Goal: Task Accomplishment & Management: Manage account settings

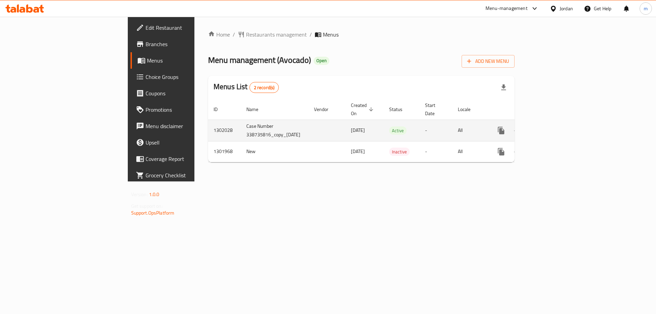
click at [559, 122] on link "enhanced table" at bounding box center [550, 130] width 16 height 16
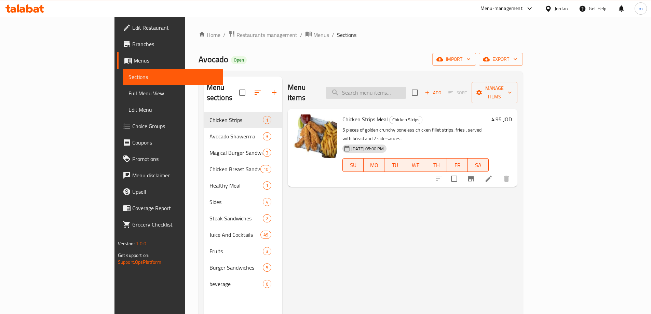
click at [398, 87] on input "search" at bounding box center [366, 93] width 81 height 12
paste input "TMT"
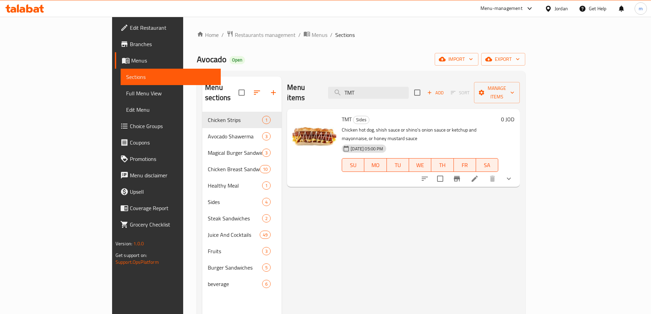
type input "TMT"
click at [484, 173] on li at bounding box center [474, 179] width 19 height 12
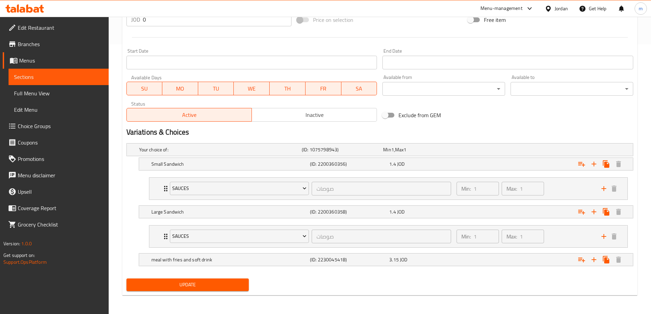
scroll to position [270, 0]
click at [191, 153] on h5 "Small Sandwich" at bounding box center [219, 149] width 160 height 7
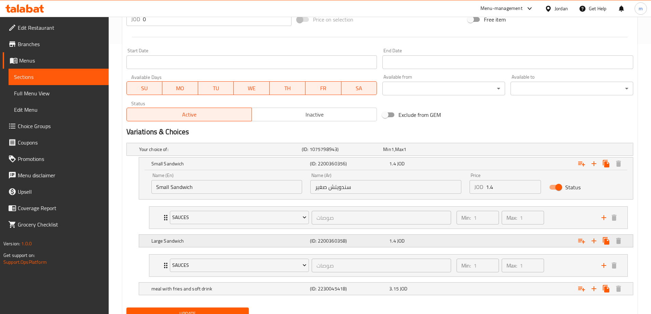
click at [178, 153] on h5 "Large Sandwich" at bounding box center [219, 149] width 160 height 7
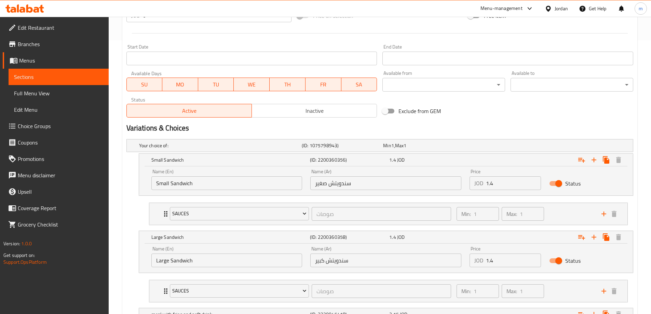
scroll to position [21, 0]
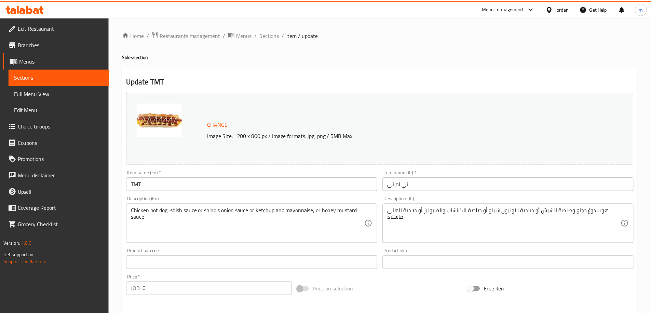
scroll to position [270, 0]
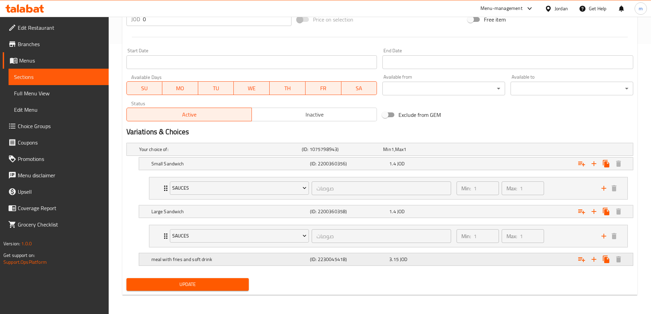
click at [163, 153] on h5 "meal with fries and soft drink" at bounding box center [219, 149] width 160 height 7
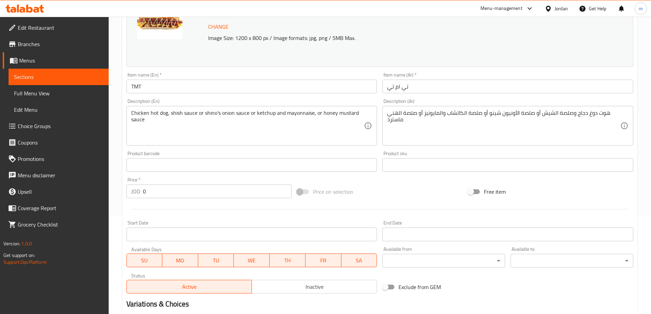
scroll to position [0, 0]
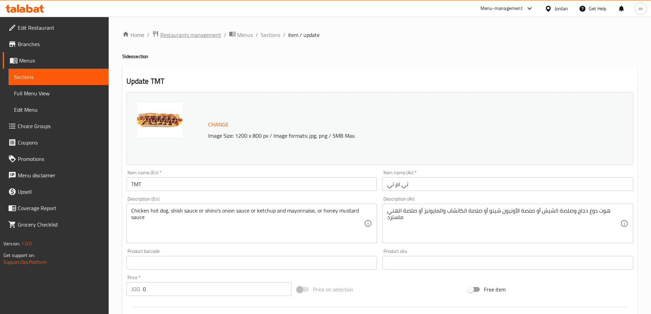
click at [215, 37] on span "Restaurants management" at bounding box center [190, 35] width 61 height 8
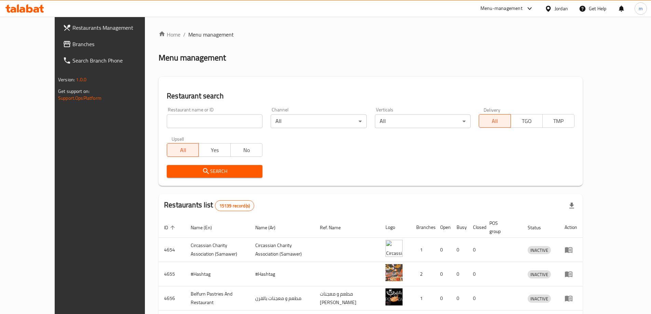
click at [72, 47] on span "Branches" at bounding box center [114, 44] width 85 height 8
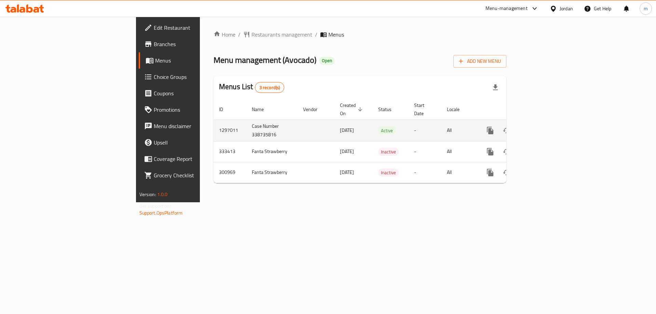
click at [544, 126] on icon "enhanced table" at bounding box center [539, 130] width 8 height 8
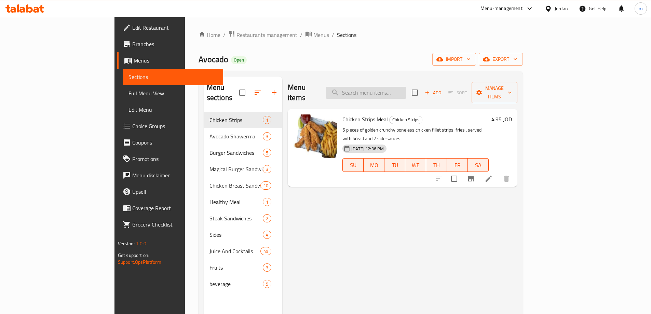
click at [406, 87] on input "search" at bounding box center [366, 93] width 81 height 12
paste input "TMT"
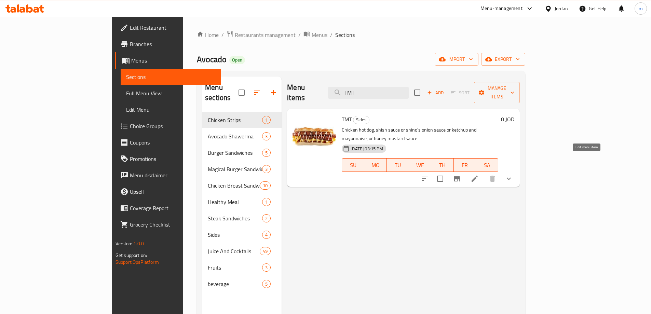
type input "TMT"
click at [478, 176] on icon at bounding box center [475, 179] width 6 height 6
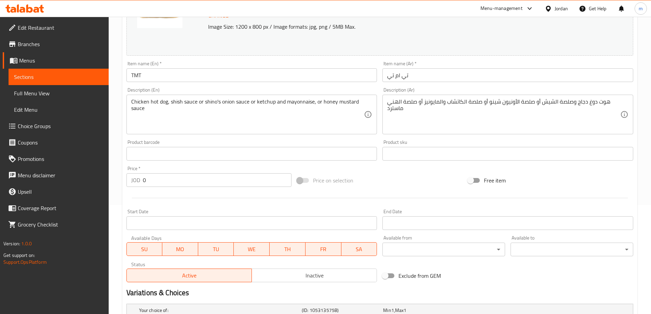
scroll to position [174, 0]
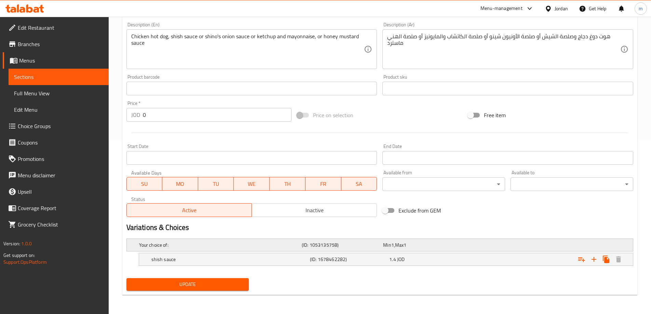
click at [178, 248] on h5 "Your choice of:" at bounding box center [219, 245] width 160 height 7
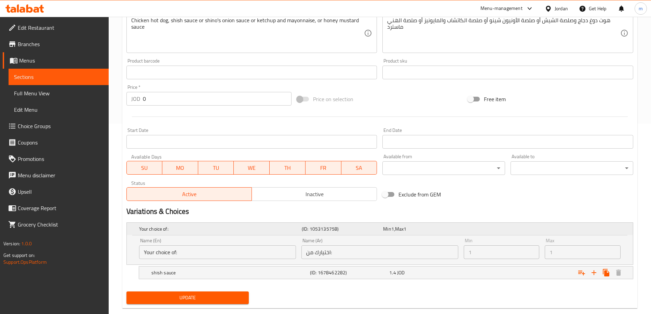
scroll to position [204, 0]
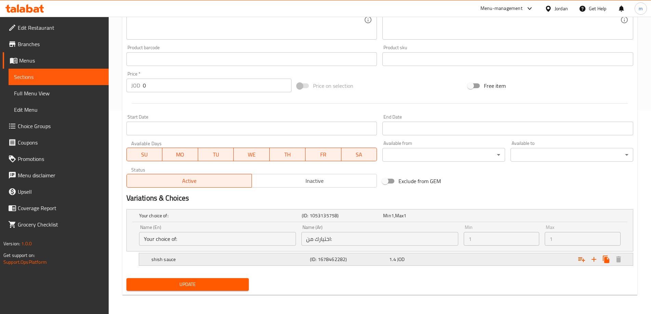
click at [167, 219] on h5 "shish sauce" at bounding box center [219, 215] width 160 height 7
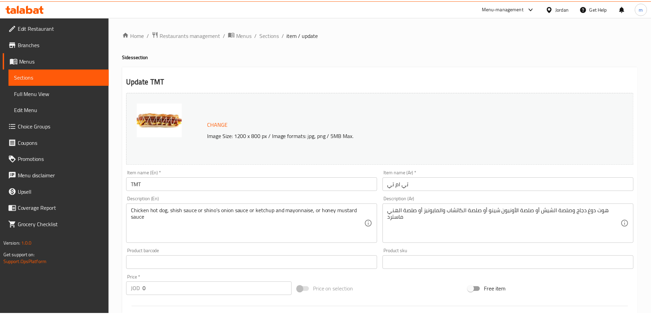
scroll to position [233, 0]
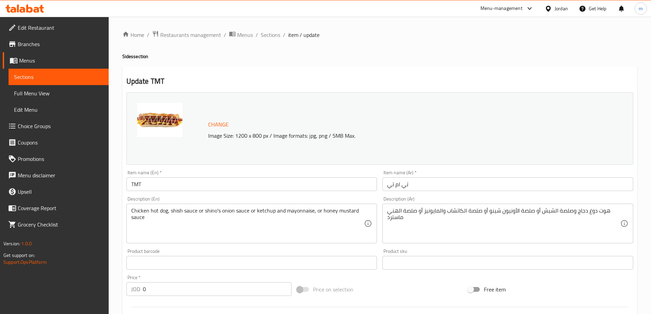
scroll to position [214, 0]
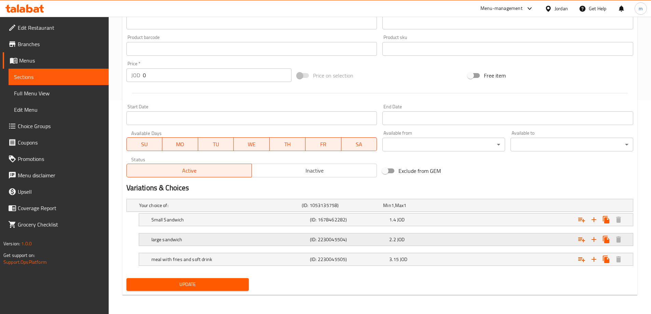
click at [200, 209] on h5 "large sandwich" at bounding box center [219, 205] width 160 height 7
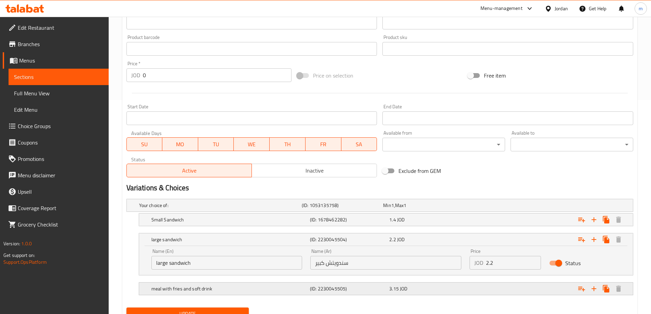
click at [179, 209] on h5 "meal with fries and soft drink" at bounding box center [219, 205] width 160 height 7
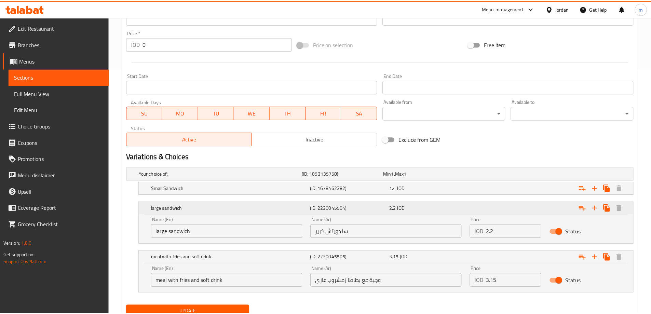
scroll to position [273, 0]
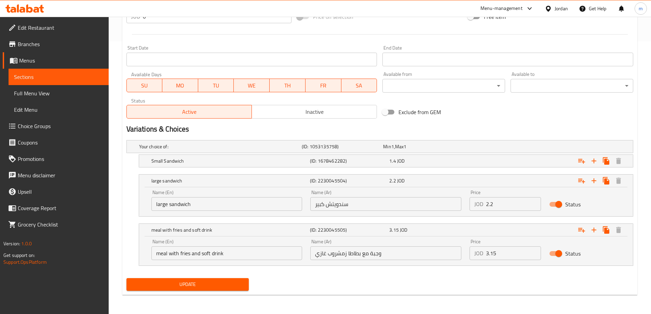
click at [560, 9] on div "Jordan" at bounding box center [561, 9] width 13 height 8
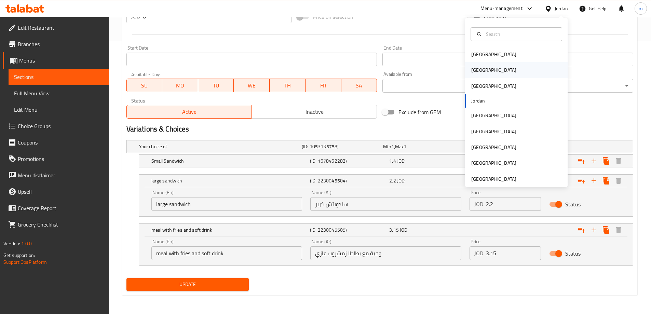
click at [509, 63] on div "Egypt" at bounding box center [516, 70] width 103 height 16
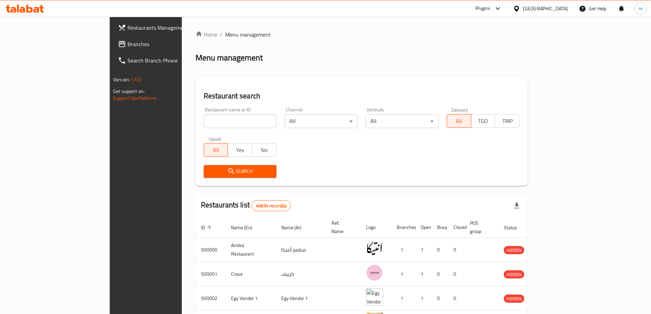
click at [112, 50] on link "Branches" at bounding box center [165, 44] width 106 height 16
